Goal: Communication & Community: Ask a question

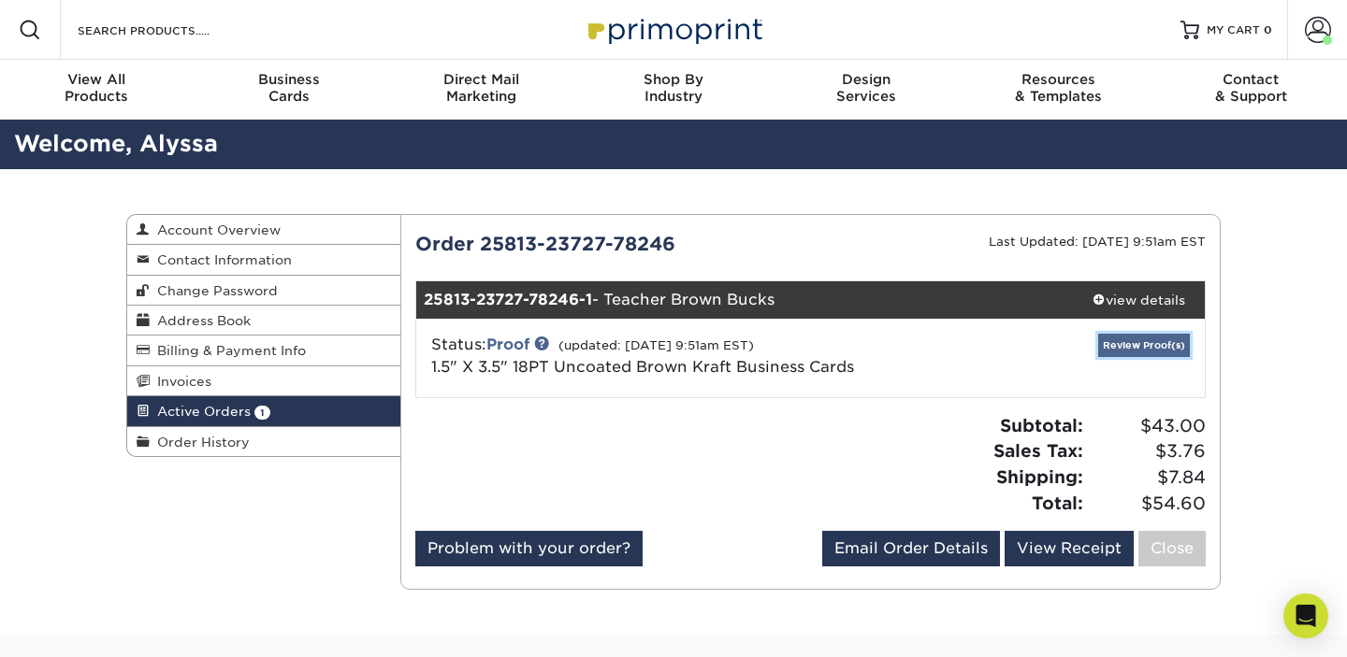
click at [1146, 348] on link "Review Proof(s)" at bounding box center [1144, 345] width 92 height 23
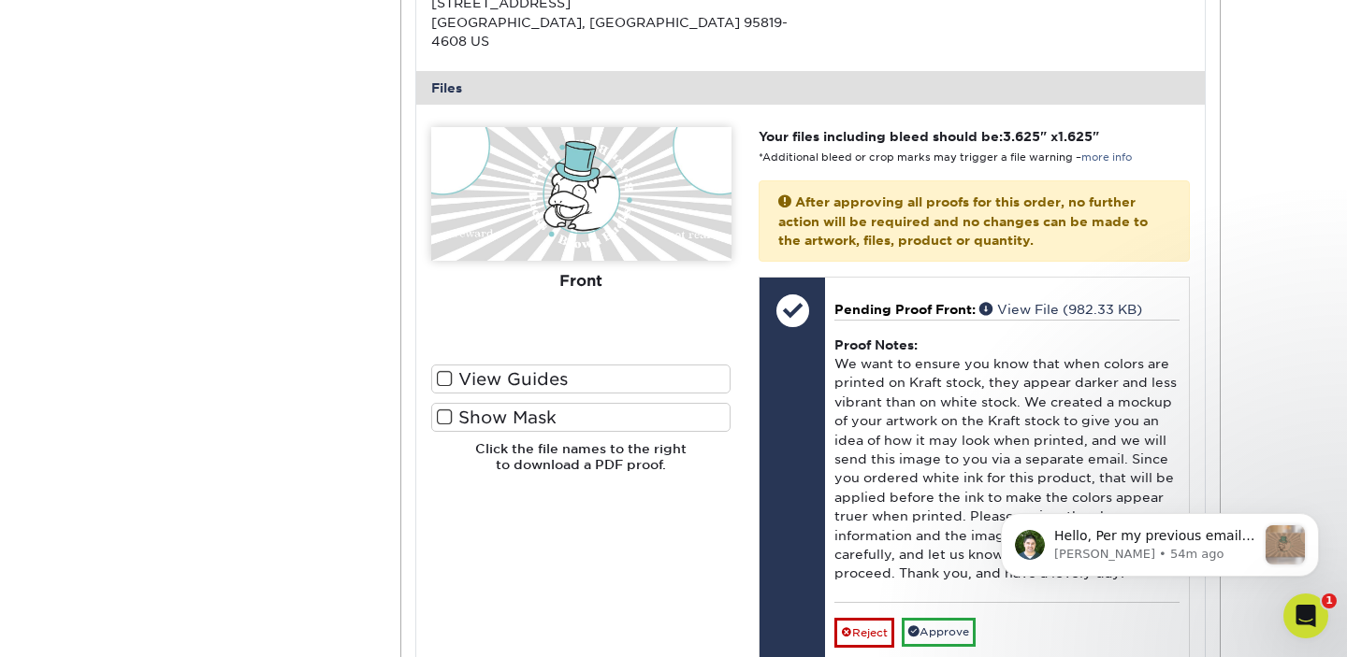
scroll to position [701, 0]
click at [554, 366] on label "View Guides" at bounding box center [581, 377] width 300 height 29
click at [0, 0] on input "View Guides" at bounding box center [0, 0] width 0 height 0
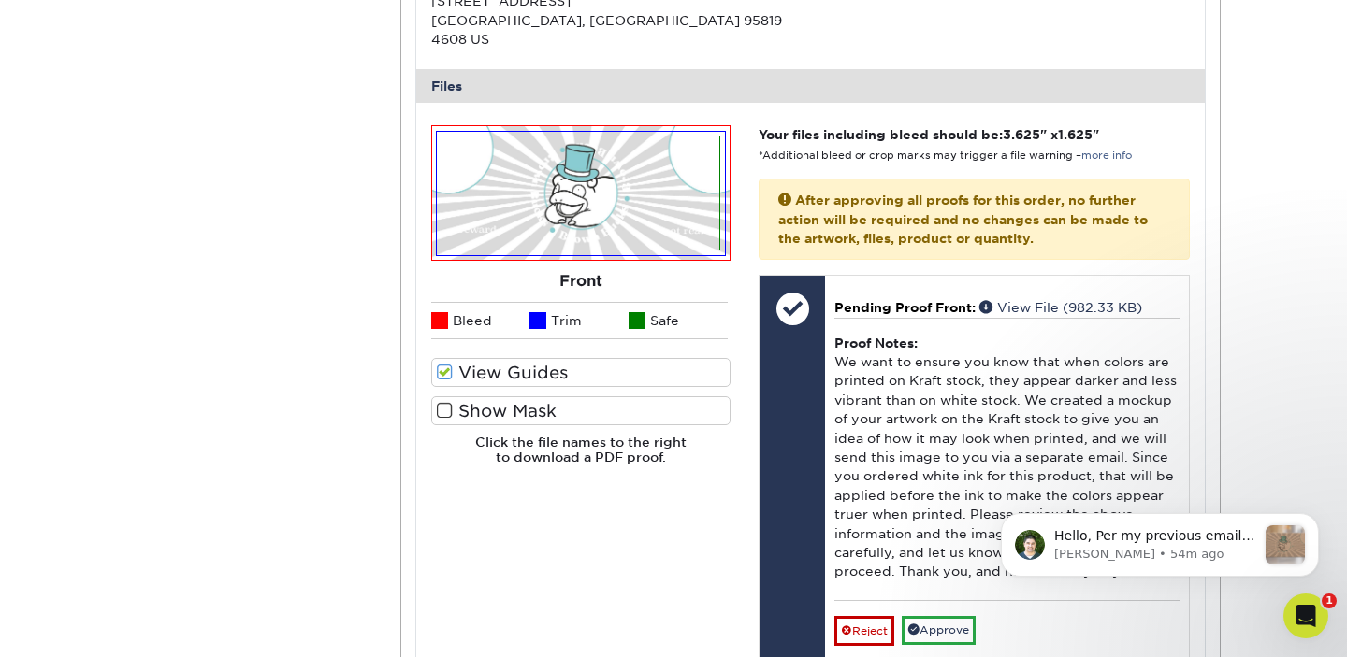
click at [549, 397] on label "Show Mask" at bounding box center [581, 410] width 300 height 29
click at [0, 0] on input "Show Mask" at bounding box center [0, 0] width 0 height 0
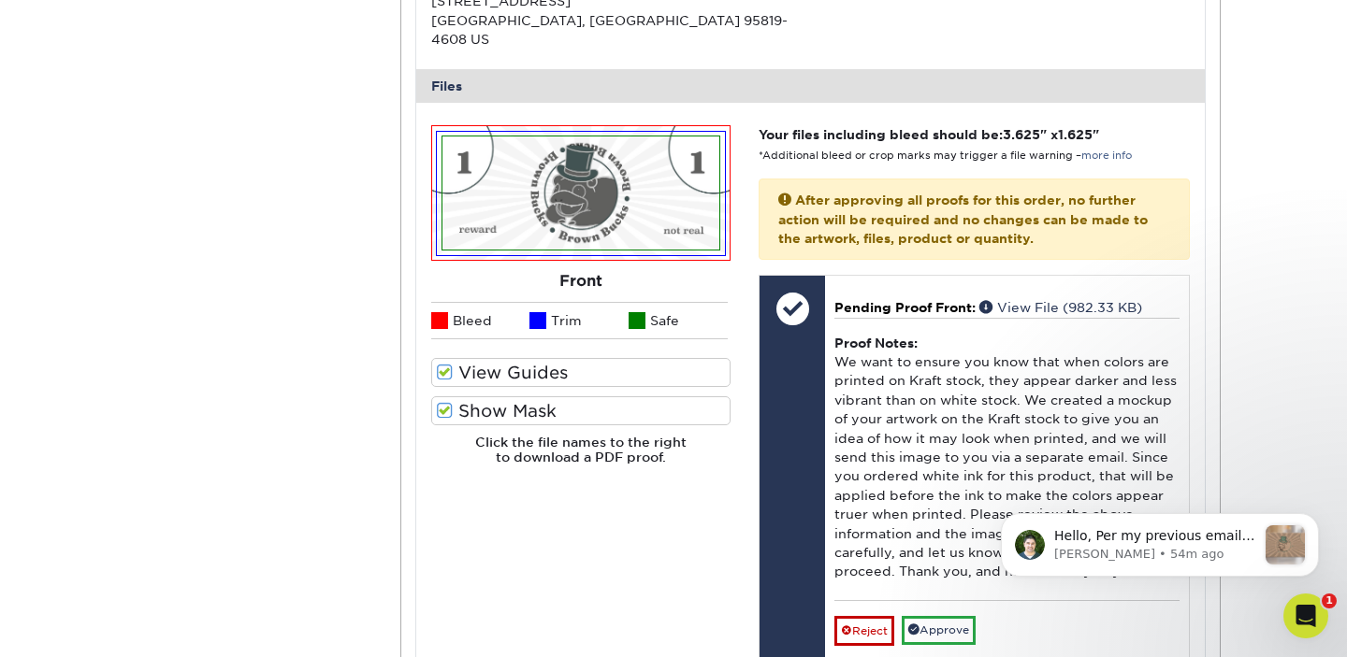
click at [549, 397] on label "Show Mask" at bounding box center [581, 410] width 300 height 29
click at [0, 0] on input "Show Mask" at bounding box center [0, 0] width 0 height 0
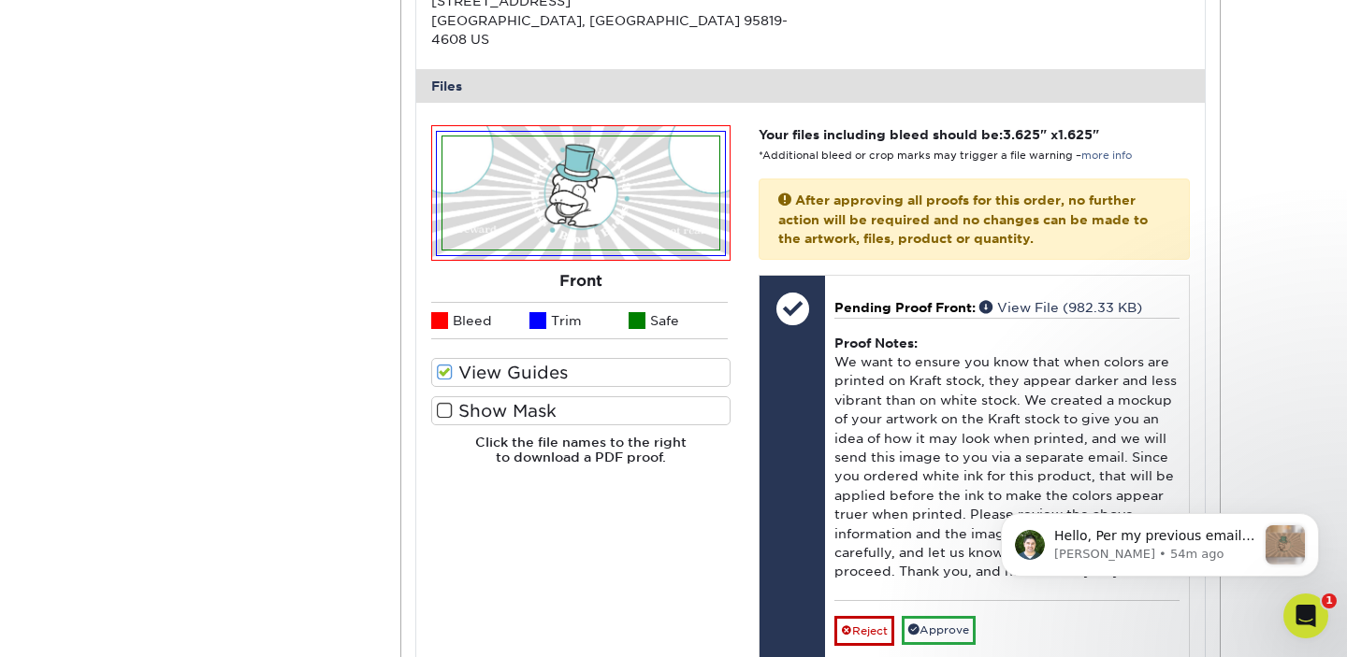
click at [576, 362] on label "View Guides" at bounding box center [581, 372] width 300 height 29
click at [0, 0] on input "View Guides" at bounding box center [0, 0] width 0 height 0
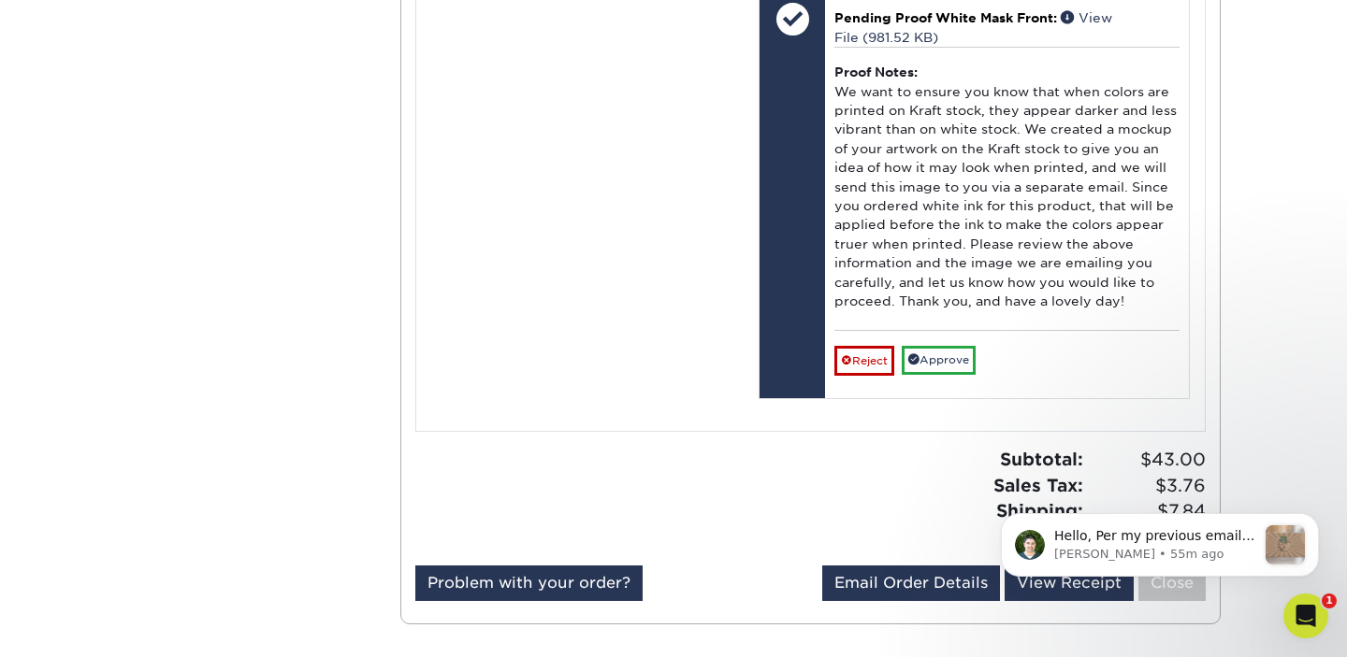
scroll to position [1364, 0]
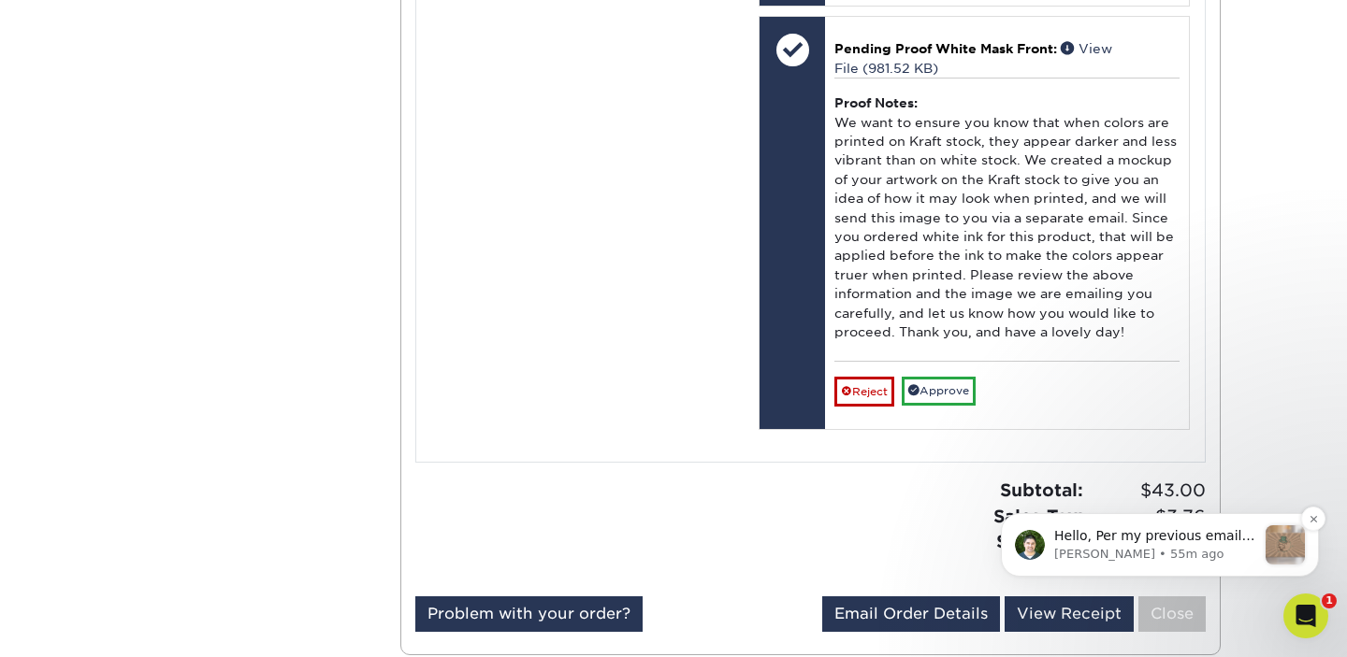
click at [1195, 547] on p "[PERSON_NAME] • 55m ago" at bounding box center [1155, 554] width 202 height 17
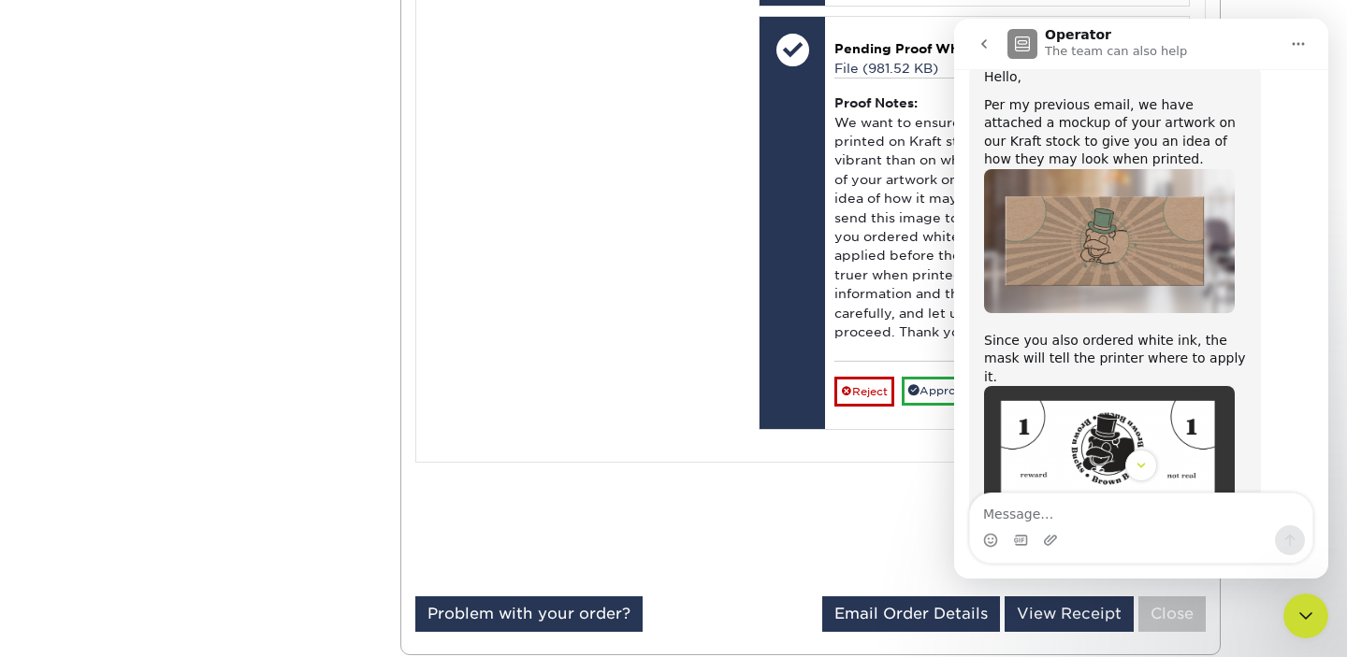
scroll to position [47, 0]
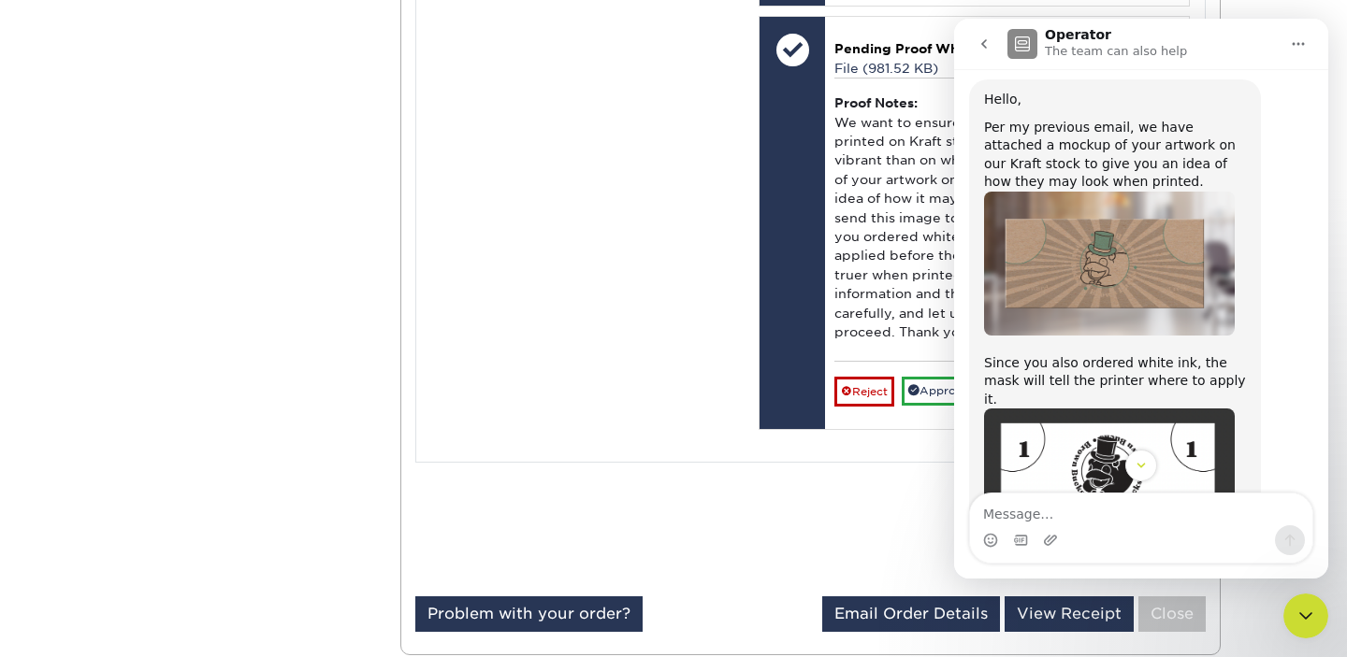
click at [1130, 233] on img "Matthew says…" at bounding box center [1109, 264] width 251 height 144
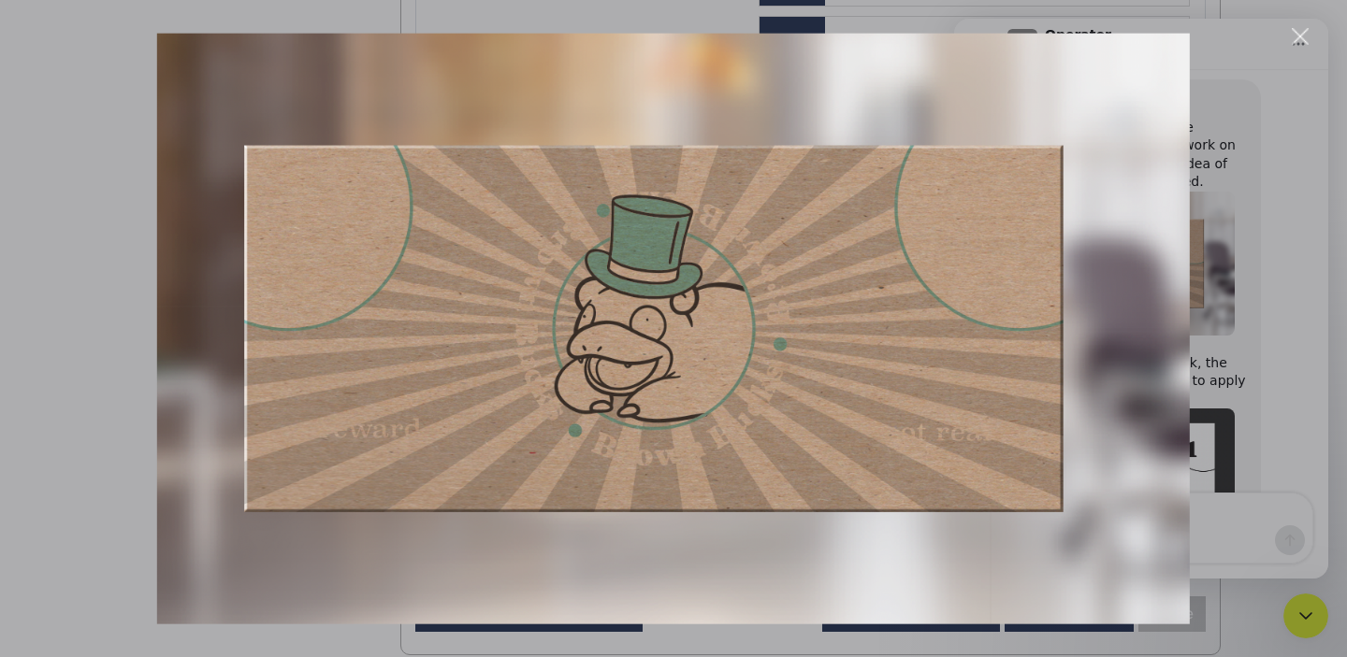
click at [1236, 239] on div "Intercom messenger" at bounding box center [673, 328] width 1347 height 657
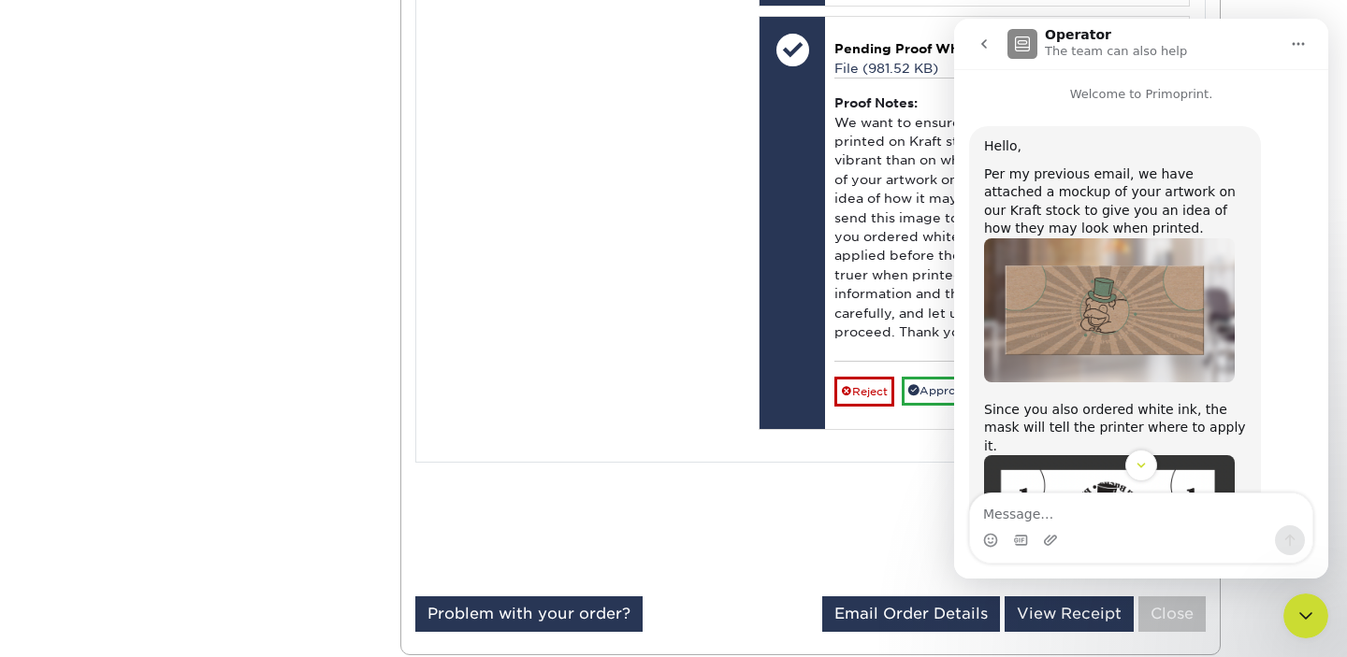
click at [1131, 284] on img "Matthew says…" at bounding box center [1109, 310] width 251 height 144
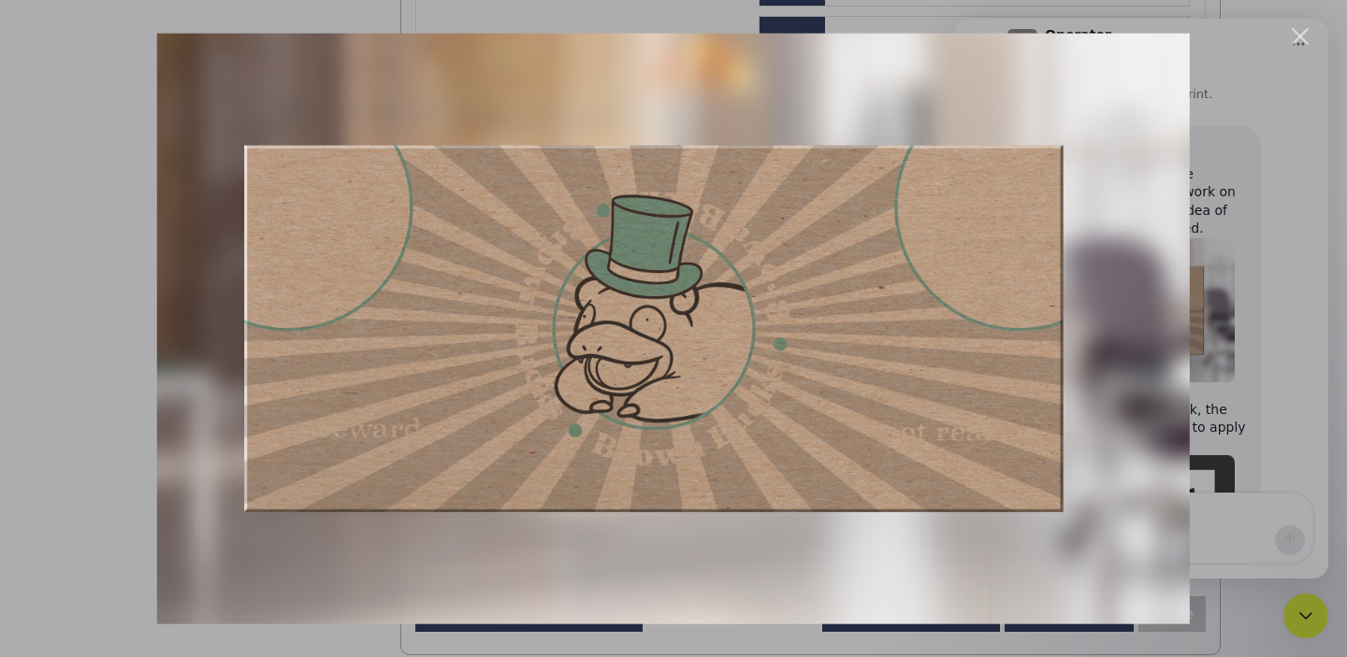
click at [1255, 285] on div "Intercom messenger" at bounding box center [673, 328] width 1347 height 657
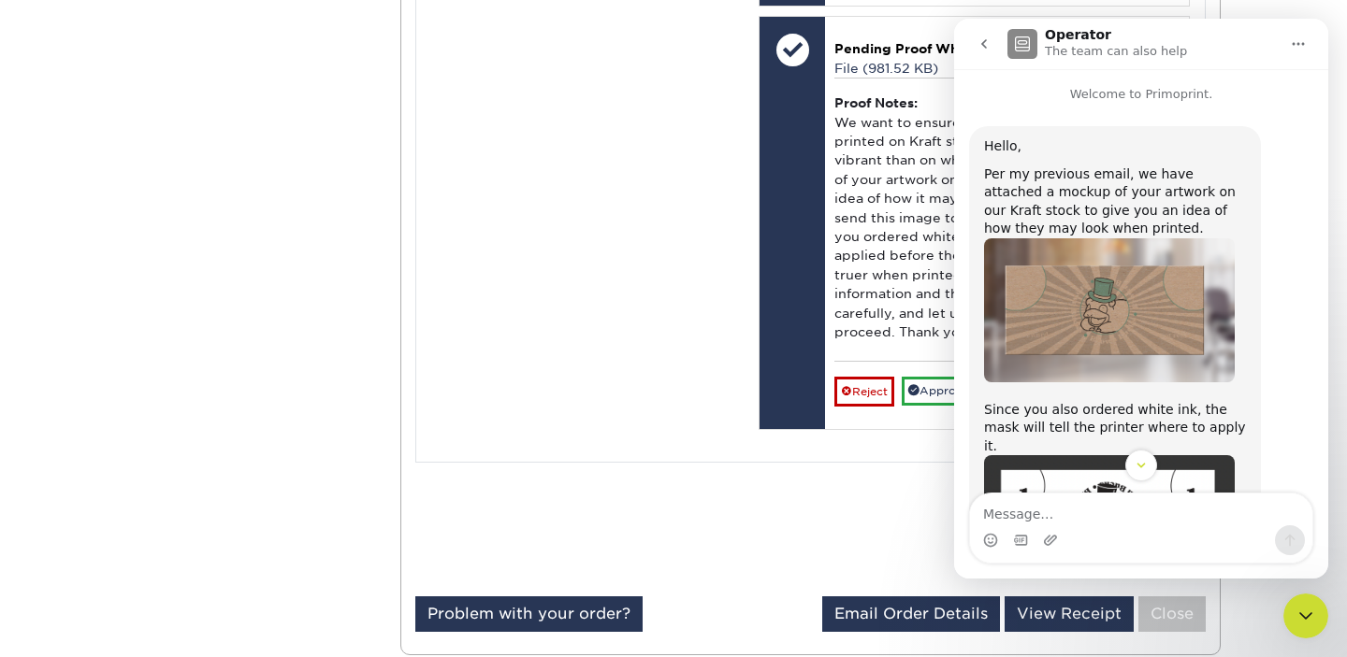
scroll to position [194, 0]
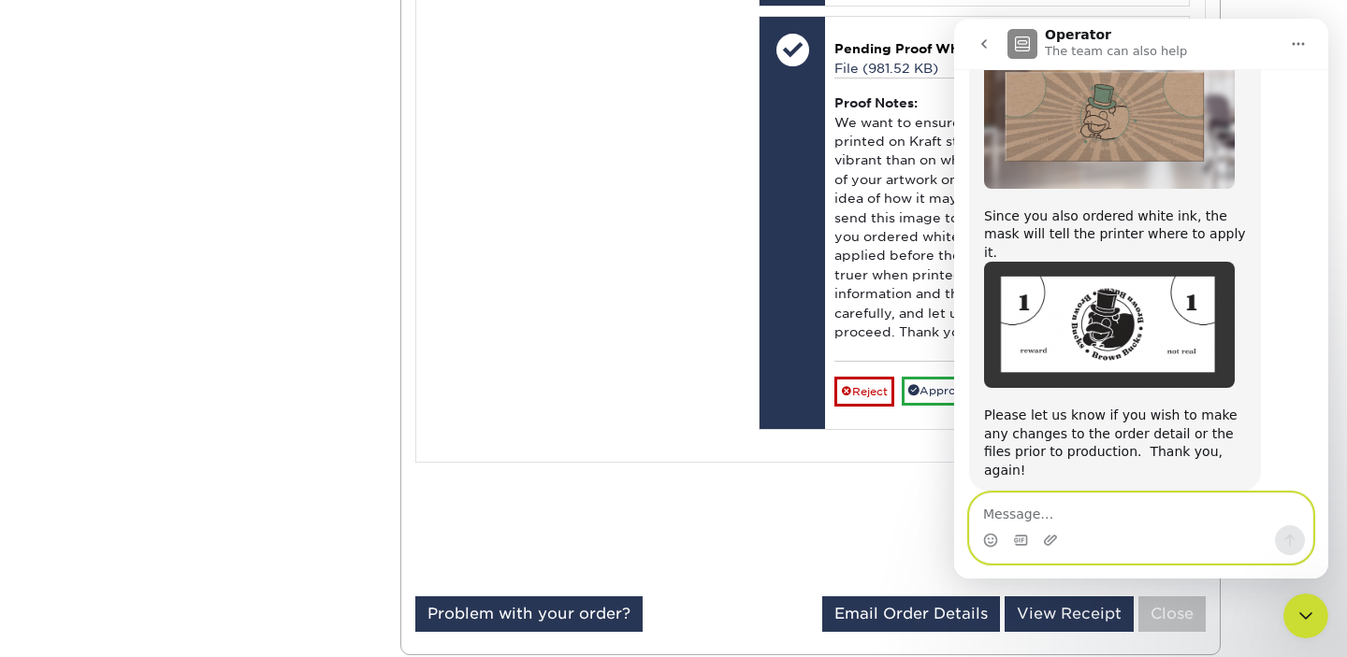
click at [1108, 512] on textarea "Message…" at bounding box center [1141, 510] width 342 height 32
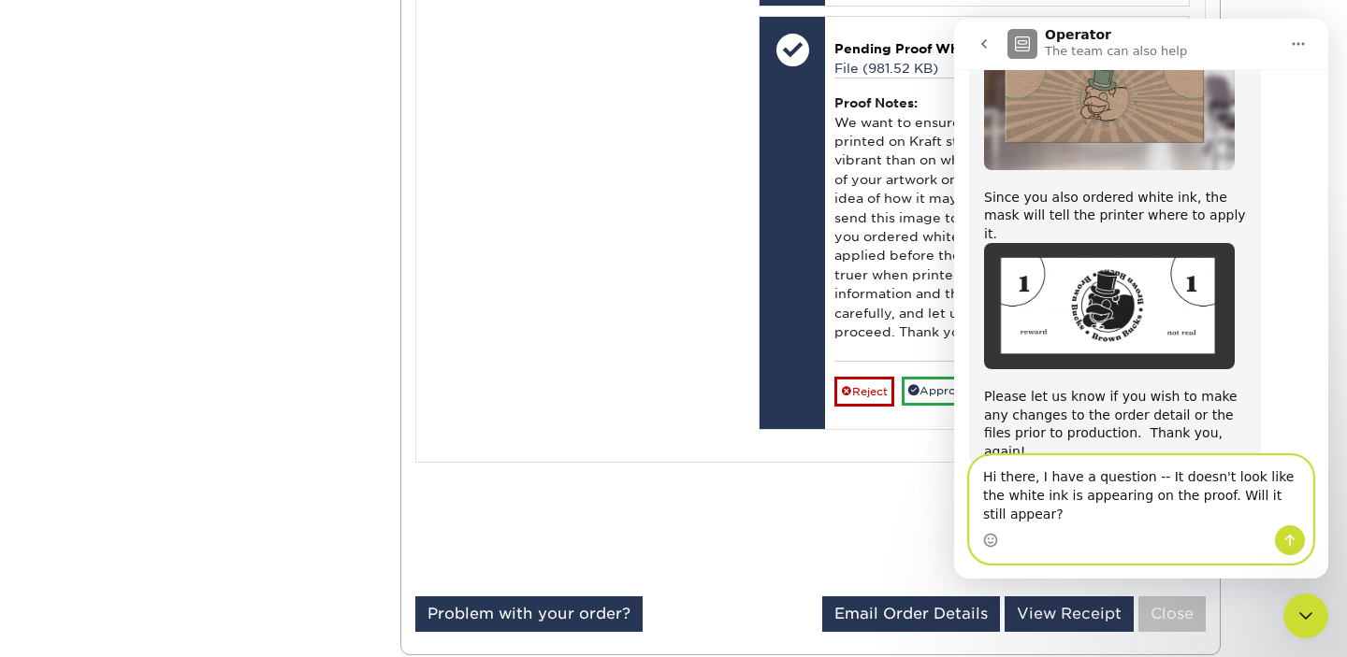
scroll to position [231, 0]
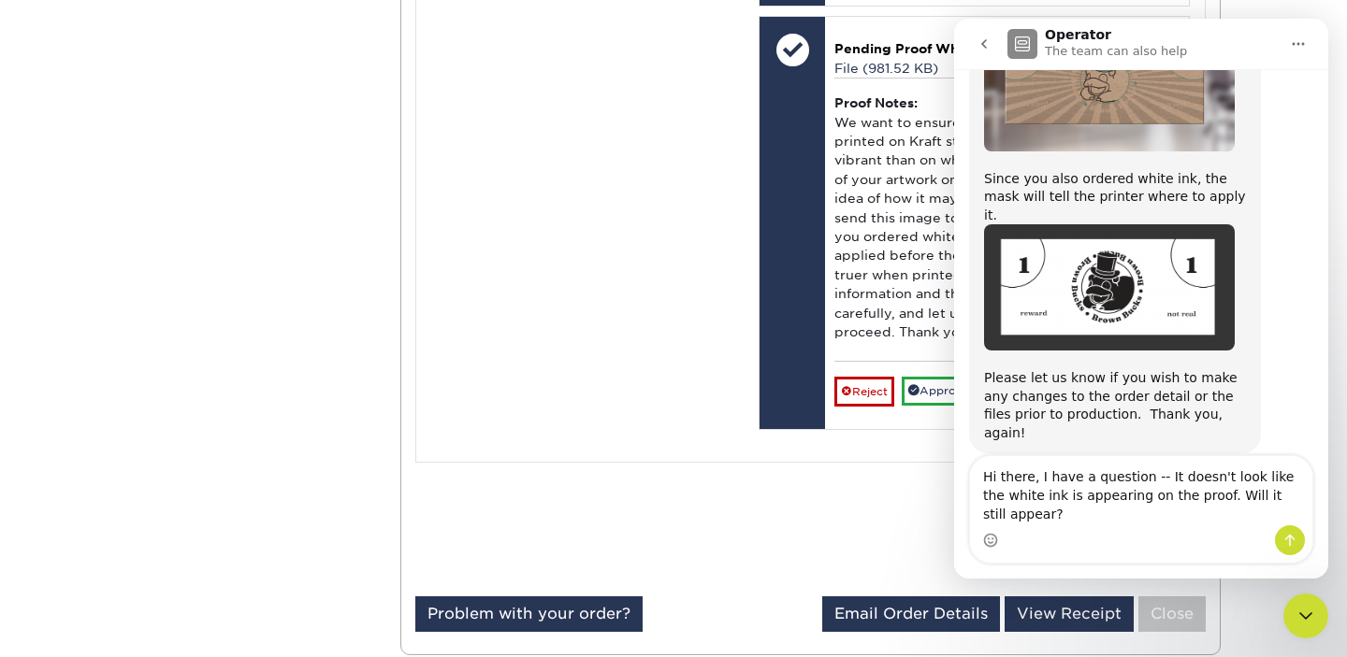
click at [1146, 90] on img "Matthew says…" at bounding box center [1109, 79] width 251 height 144
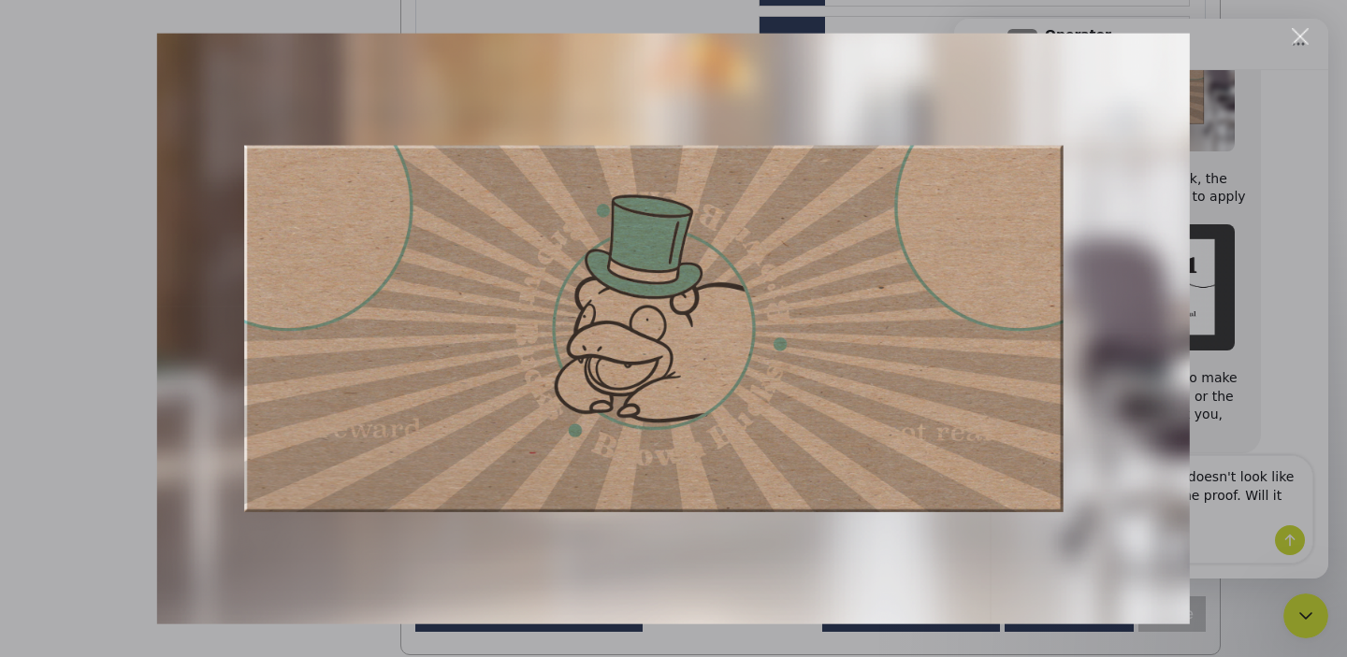
scroll to position [0, 0]
click at [1304, 38] on div "Close" at bounding box center [1300, 37] width 18 height 18
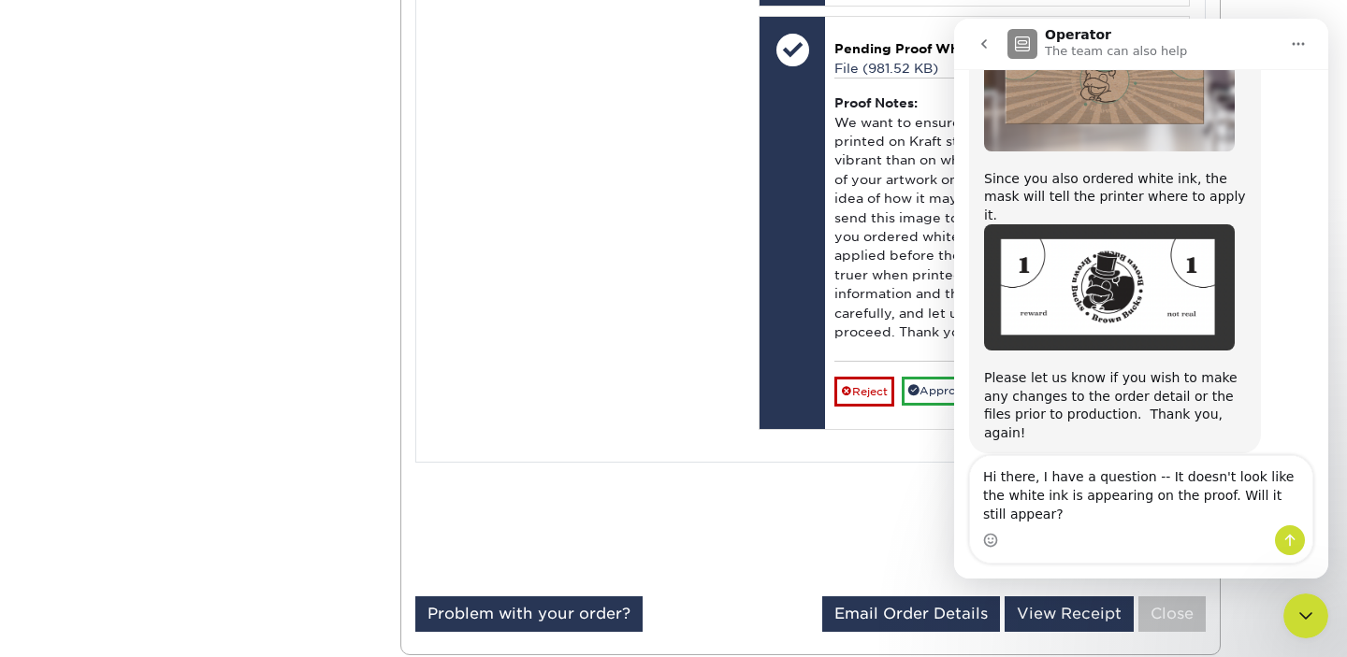
scroll to position [169, 0]
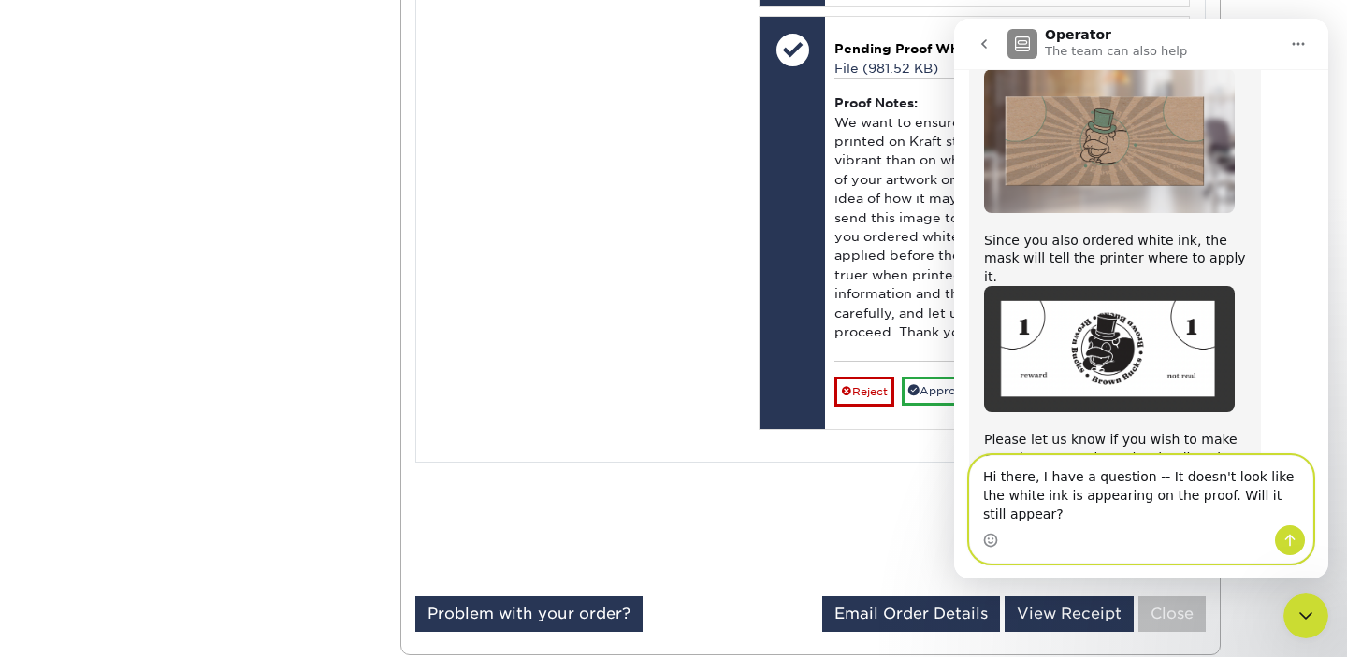
click at [1088, 512] on textarea "Hi there, I have a question -- It doesn't look like the white ink is appearing …" at bounding box center [1141, 490] width 342 height 69
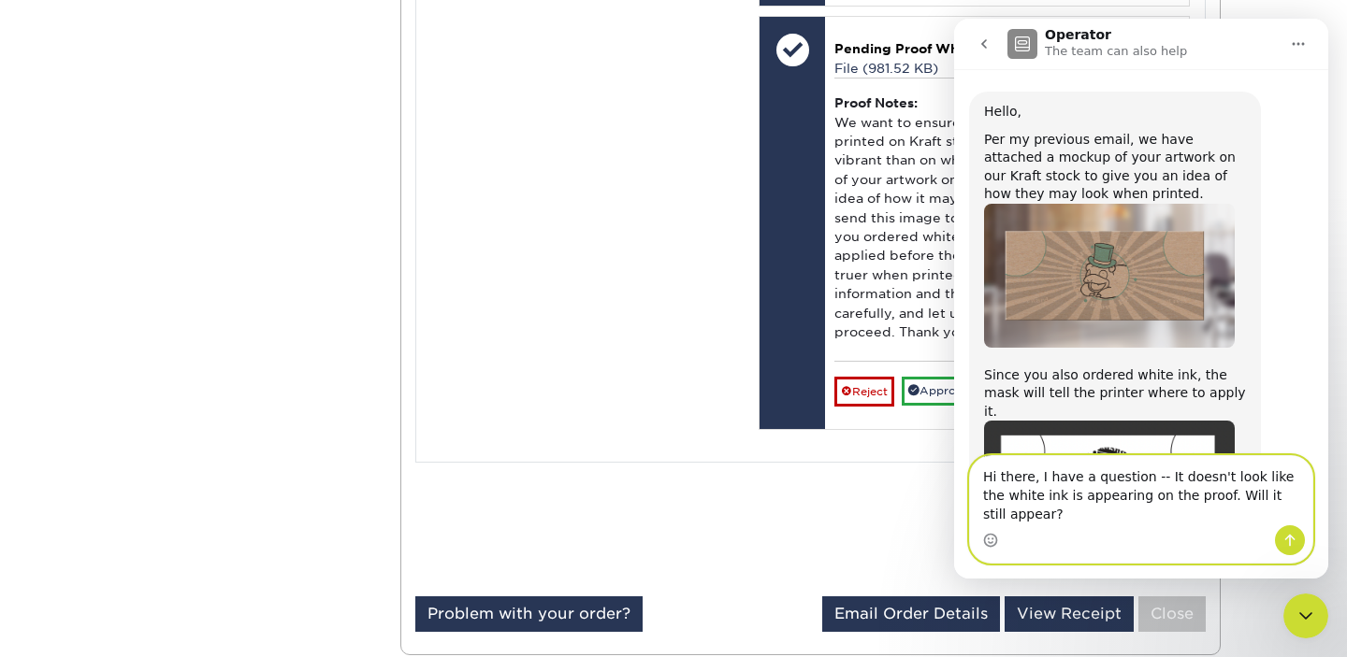
scroll to position [33, 0]
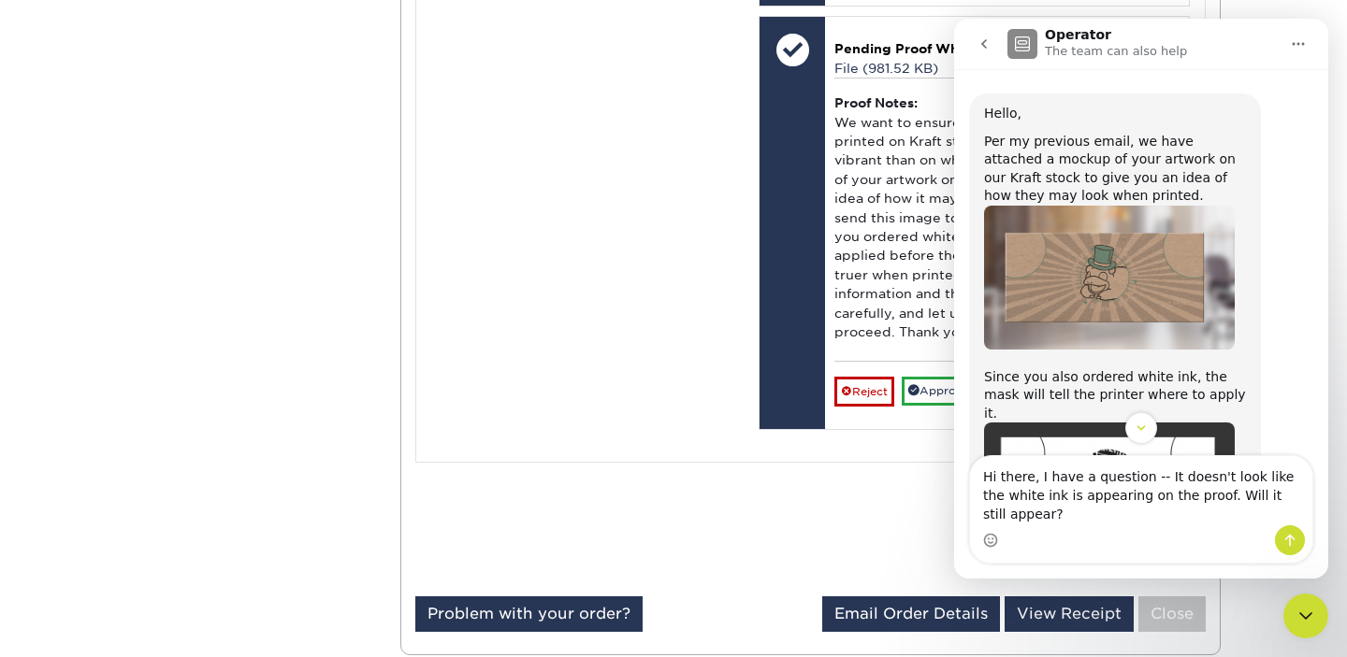
click at [1104, 296] on img "Matthew says…" at bounding box center [1109, 278] width 251 height 144
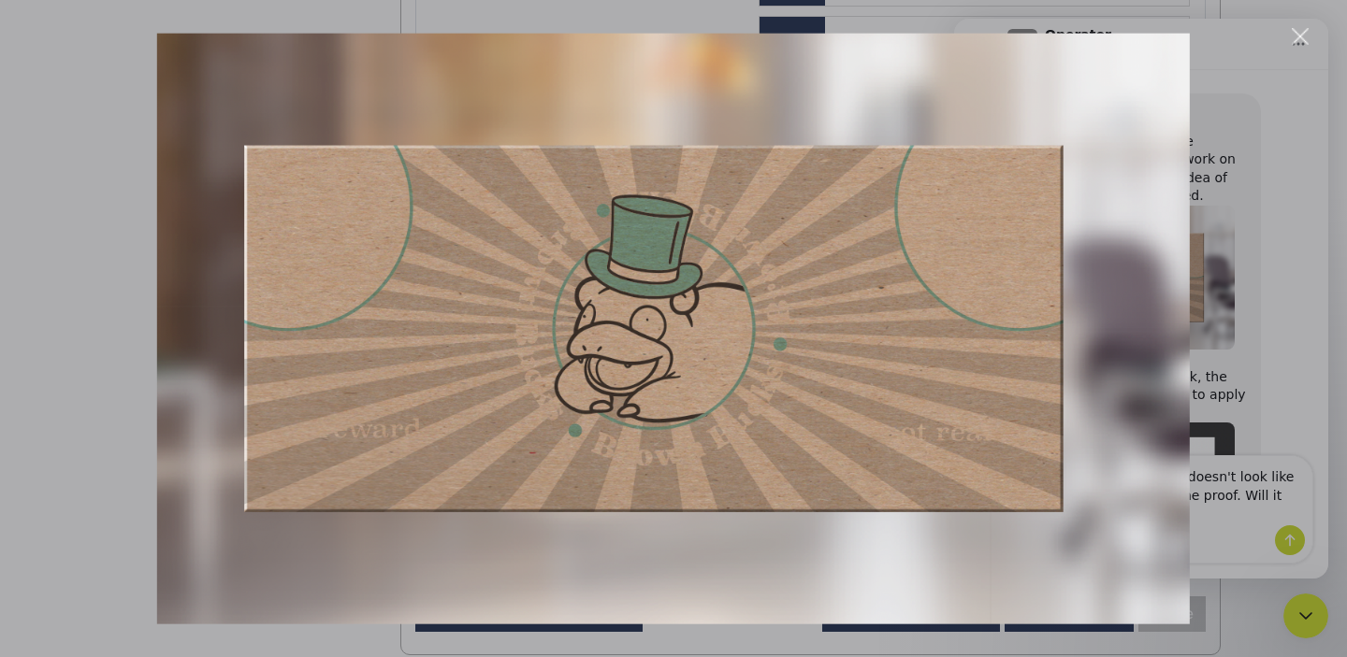
scroll to position [0, 0]
click at [1228, 272] on div "Intercom messenger" at bounding box center [673, 328] width 1347 height 657
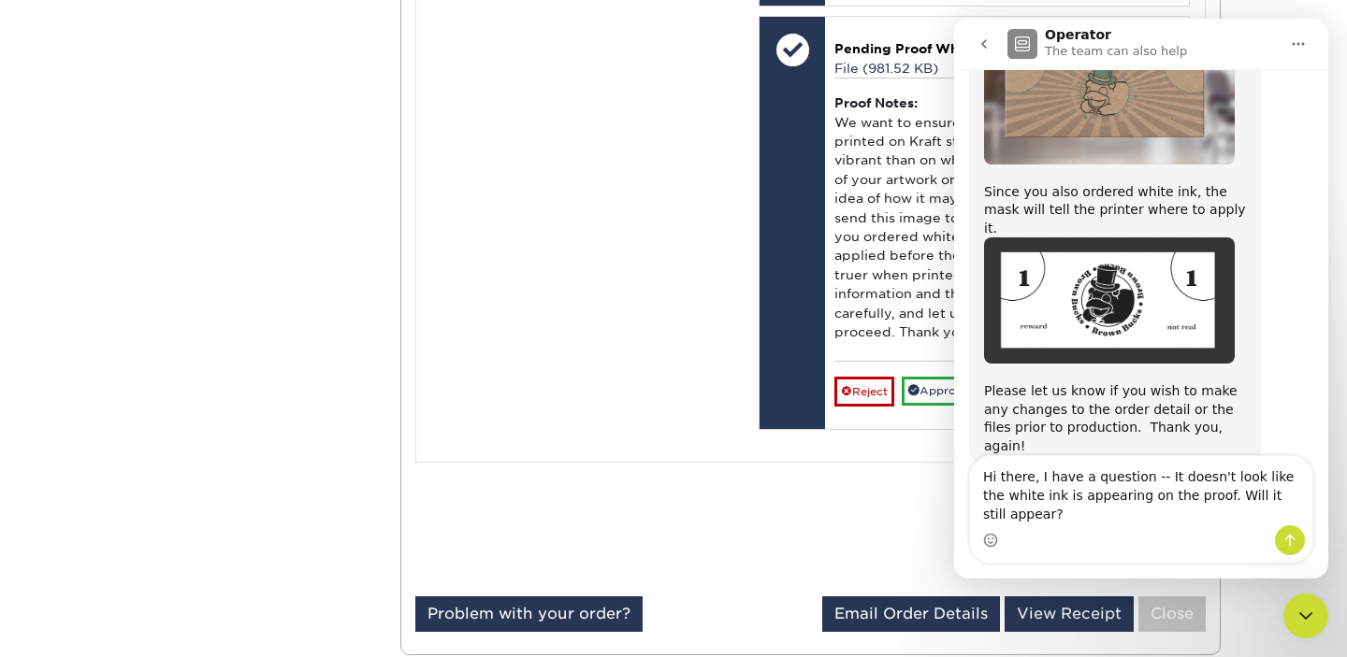
scroll to position [231, 0]
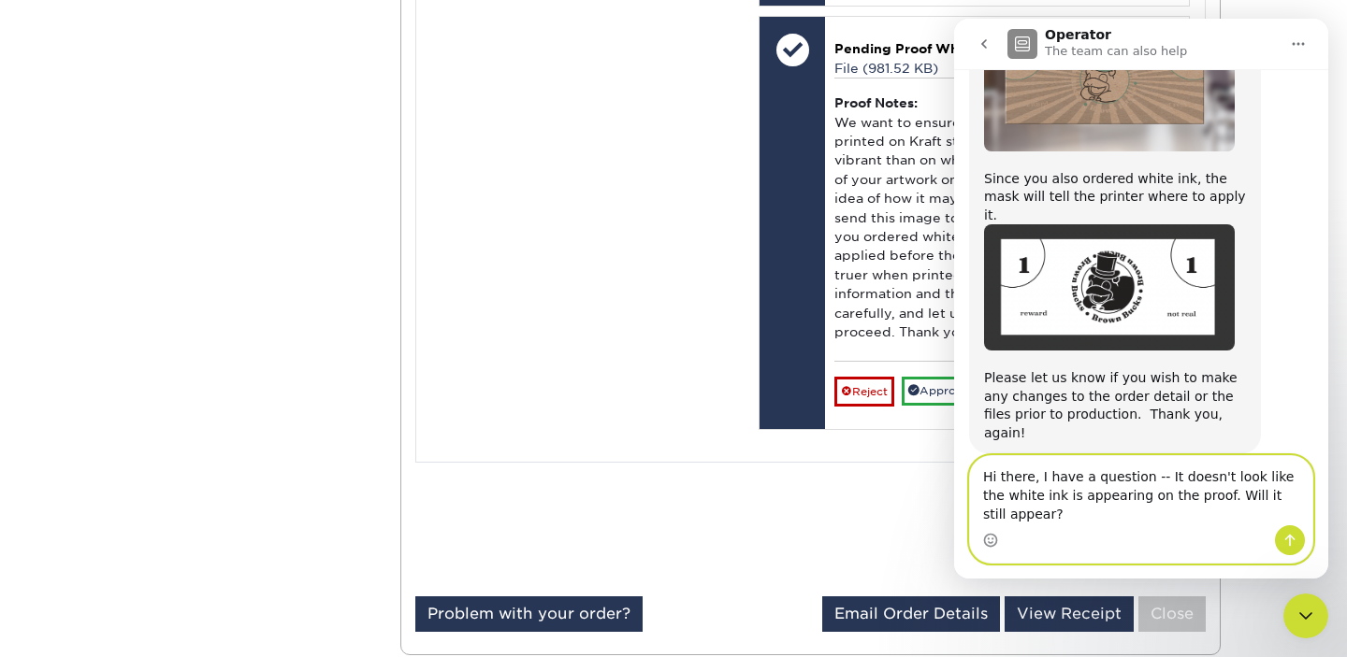
click at [1109, 523] on textarea "Hi there, I have a question -- It doesn't look like the white ink is appearing …" at bounding box center [1141, 490] width 342 height 69
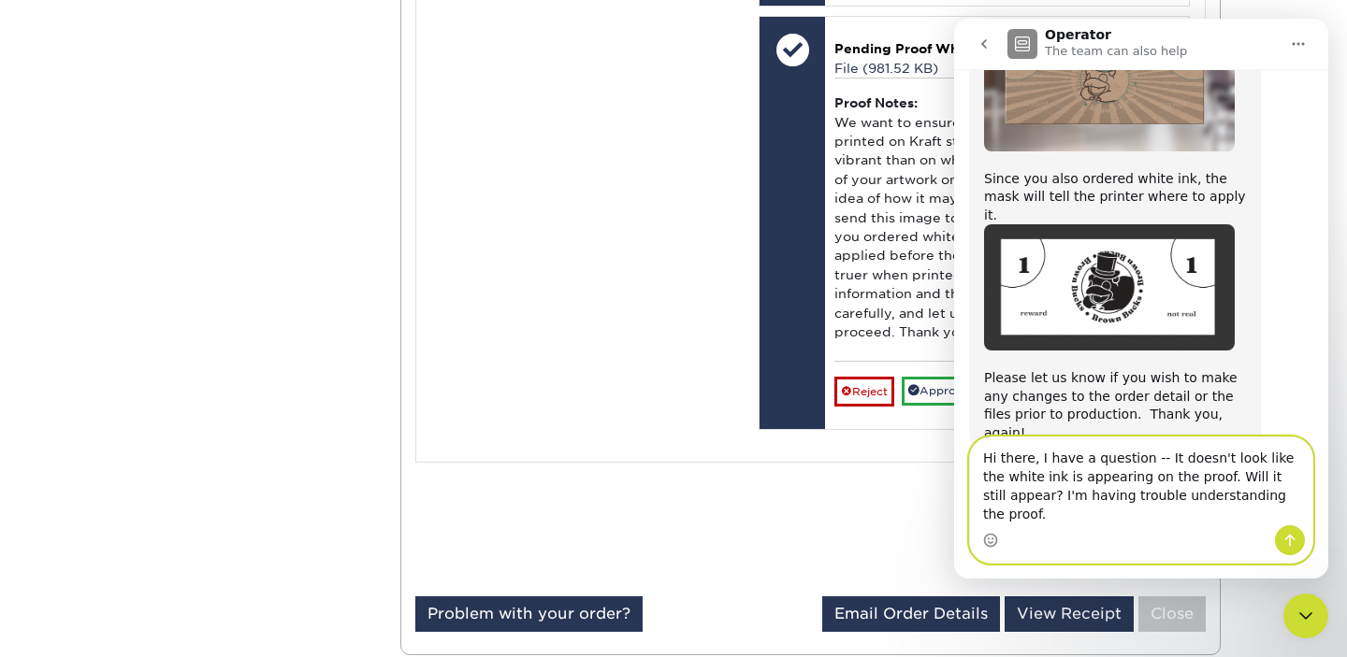
type textarea "Hi there, I have a question -- It doesn't look like the white ink is appearing …"
click at [1294, 543] on icon "Send a message…" at bounding box center [1289, 540] width 15 height 15
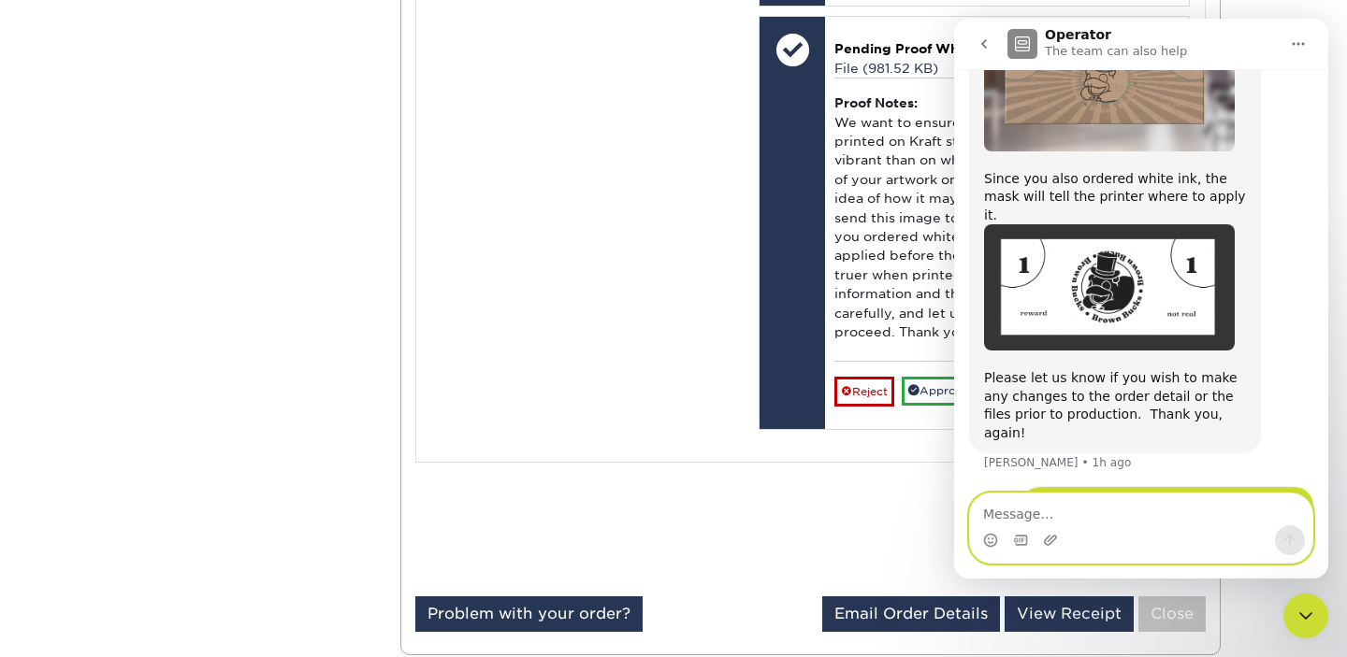
scroll to position [304, 0]
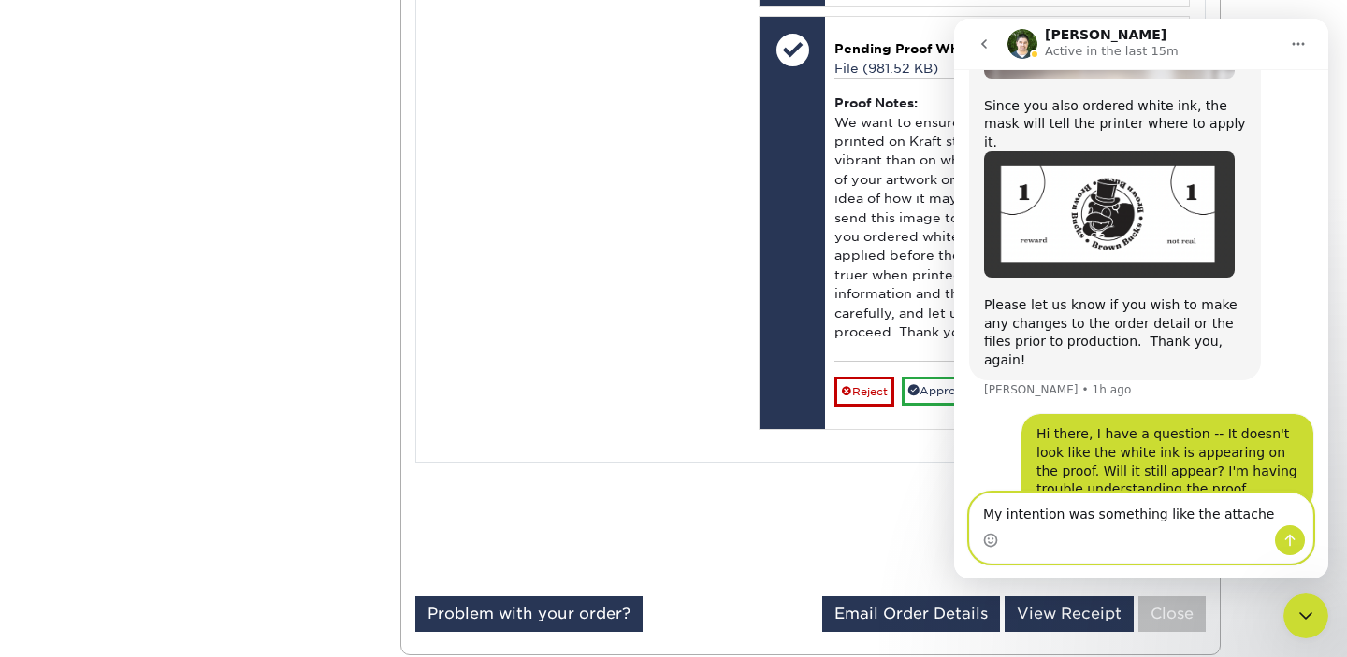
type textarea "My intention was something like the attached"
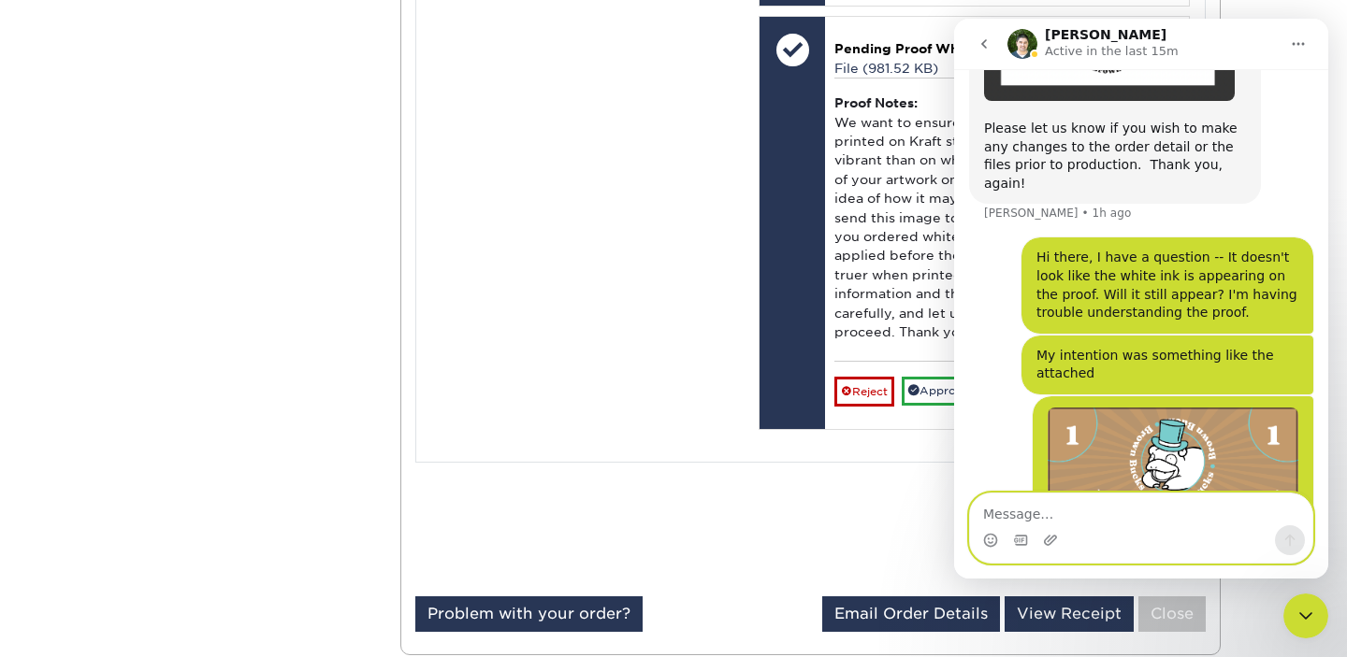
scroll to position [498, 0]
